Goal: Find specific page/section: Find specific page/section

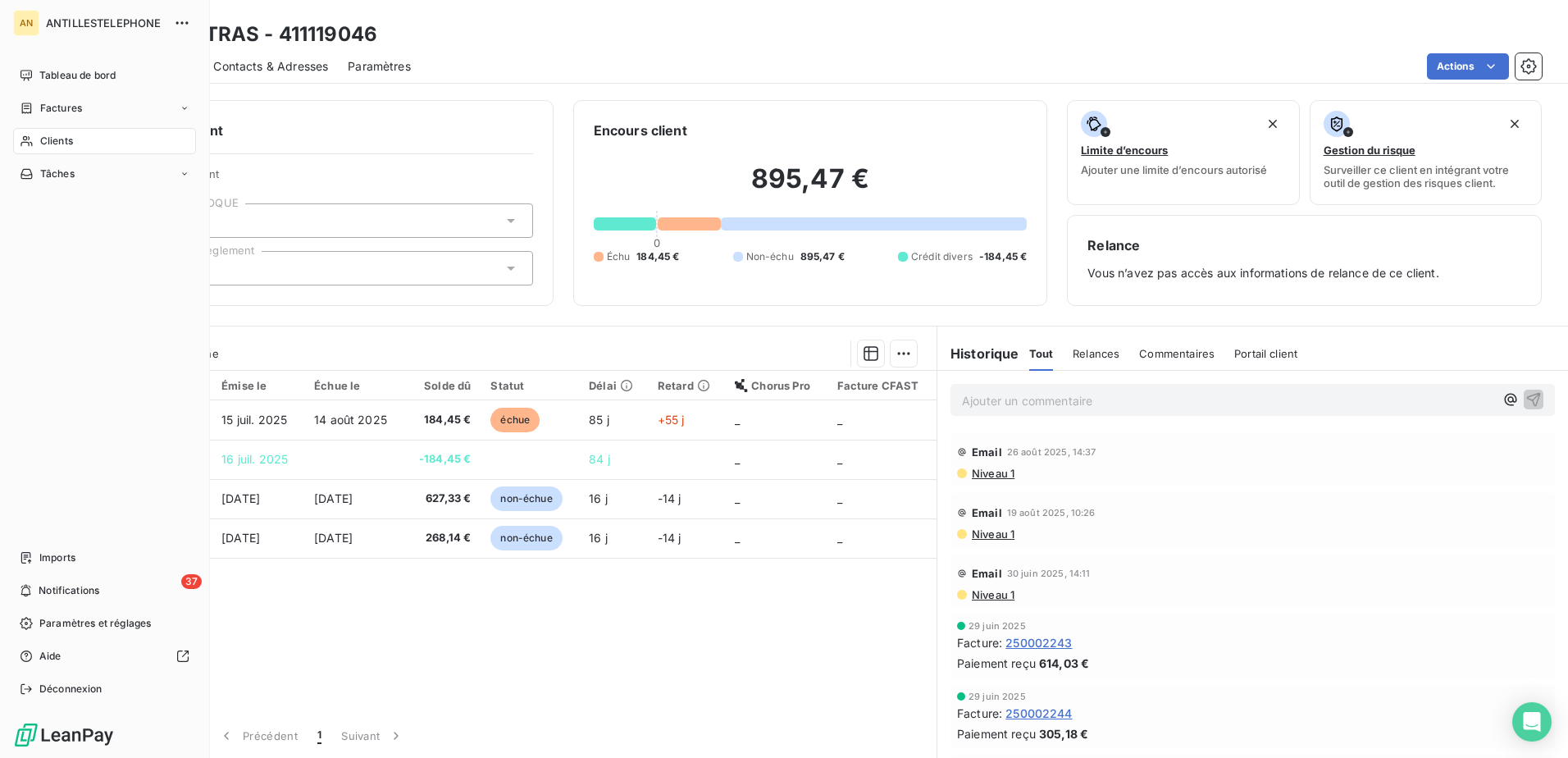
click at [42, 140] on span "Clients" at bounding box center [56, 141] width 33 height 15
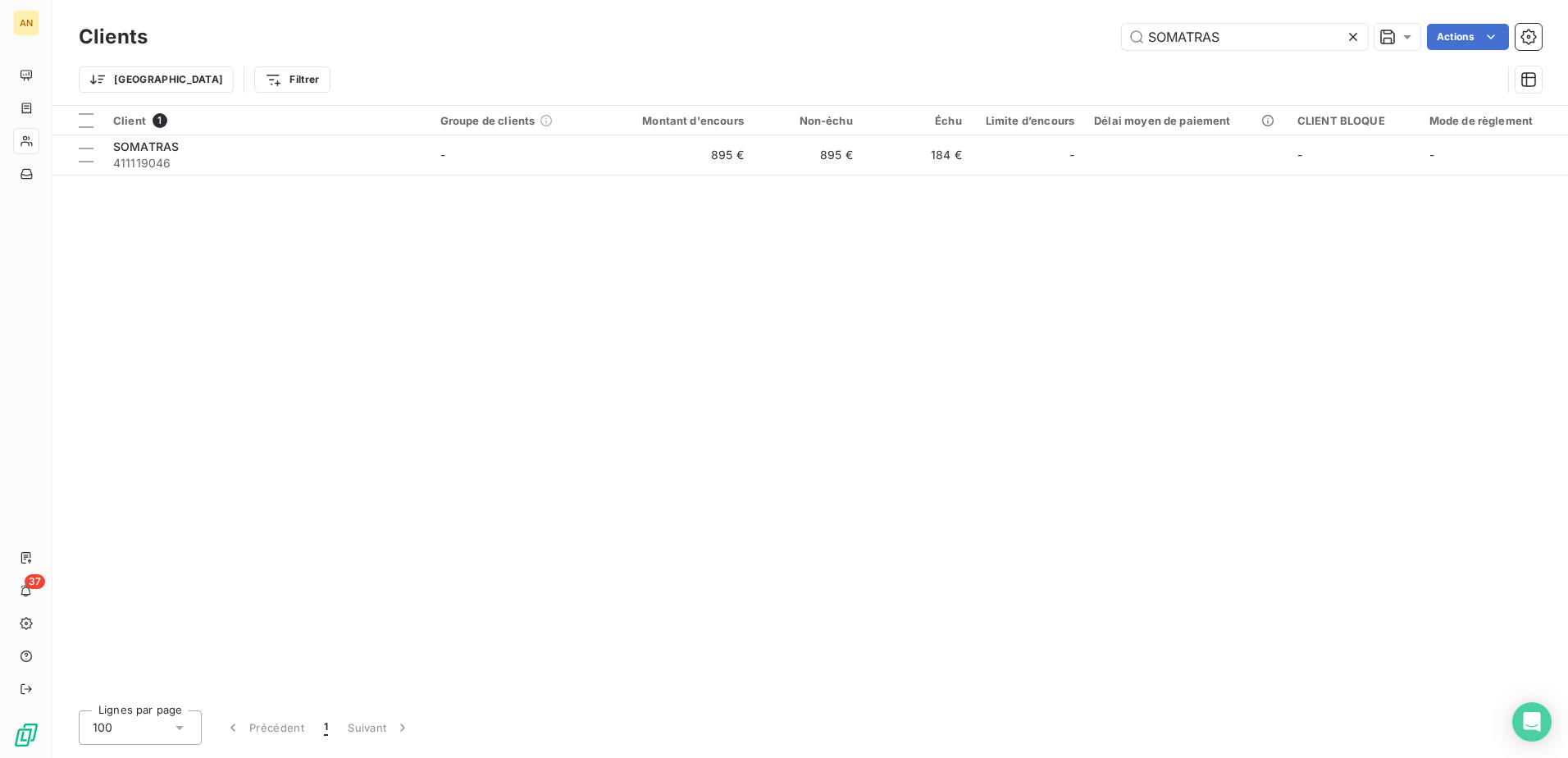
drag, startPoint x: 1238, startPoint y: 42, endPoint x: 1107, endPoint y: 18, distance: 133.2
click at [1107, 18] on div "Clients SOMATRAS Actions Trier Filtrer" at bounding box center [810, 52] width 1515 height 105
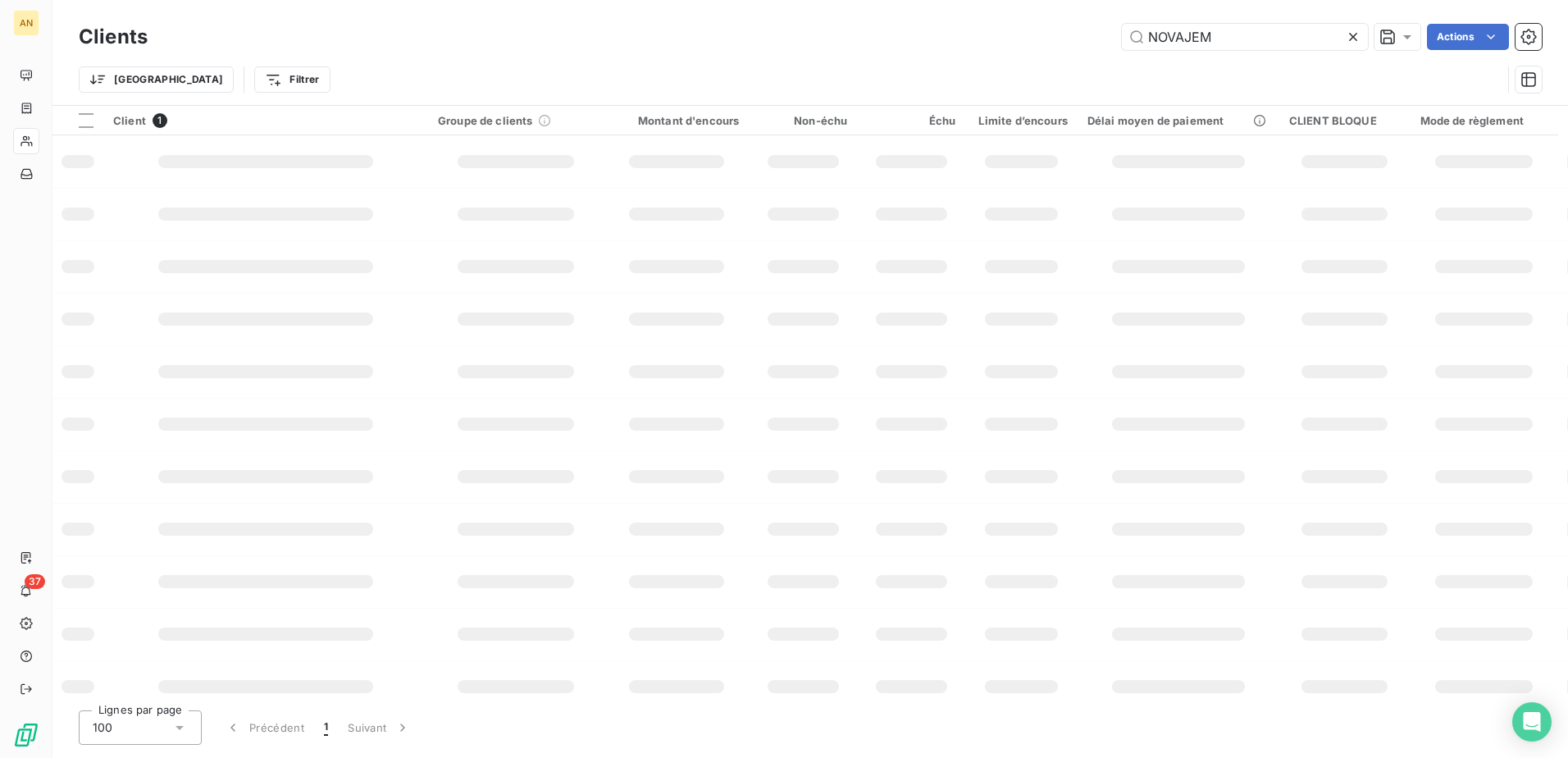
type input "NOVAJEM"
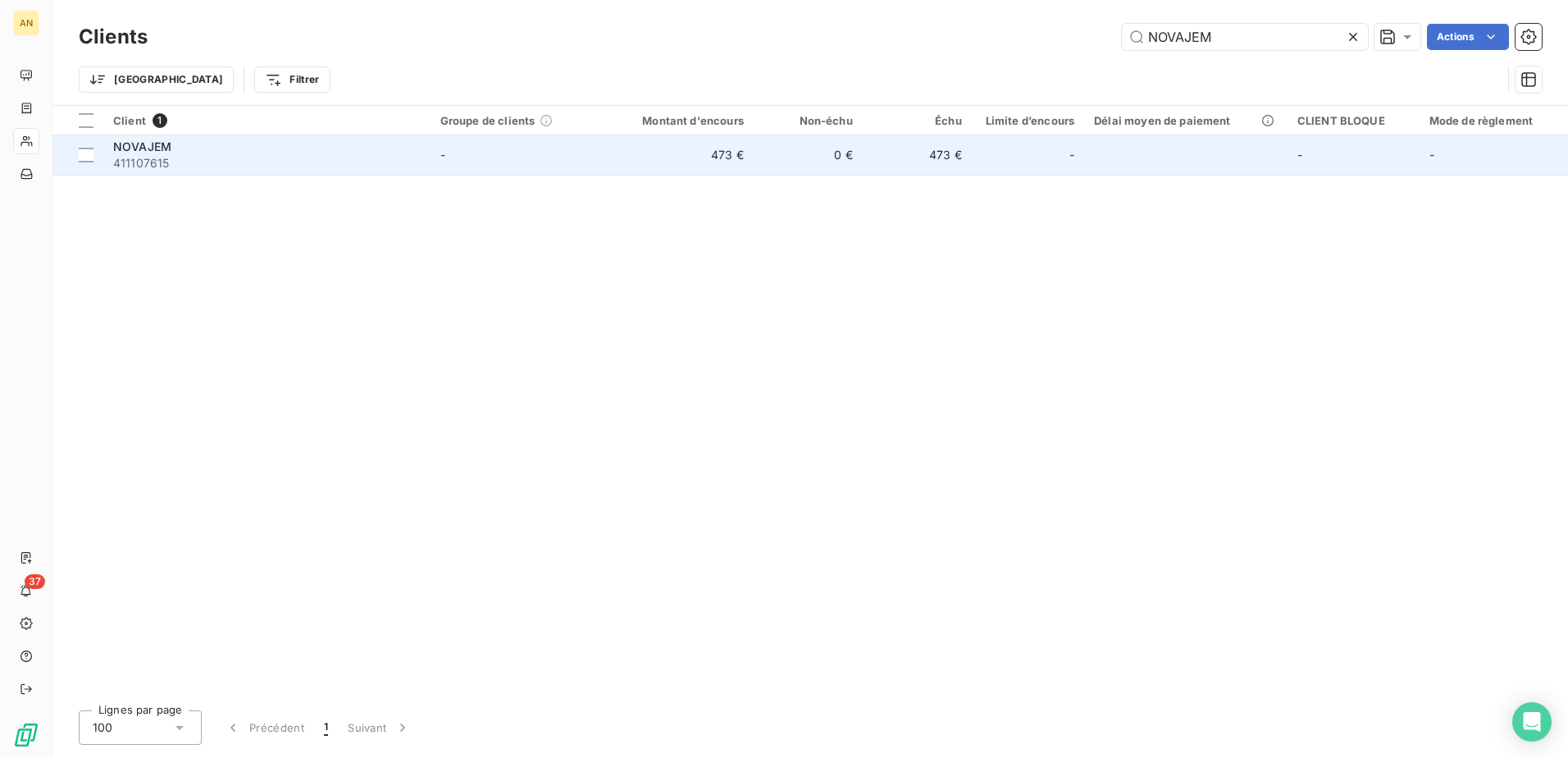
click at [795, 161] on td "0 €" at bounding box center [809, 155] width 109 height 40
